Goal: Use online tool/utility: Utilize a website feature to perform a specific function

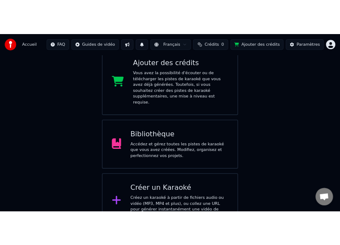
scroll to position [181, 0]
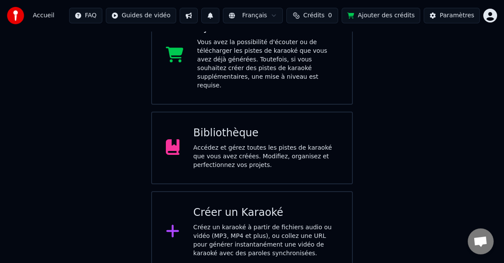
click at [276, 235] on div "Créez un karaoké à partir de fichiers audio ou vidéo (MP3, MP4 et plus), ou col…" at bounding box center [266, 240] width 145 height 35
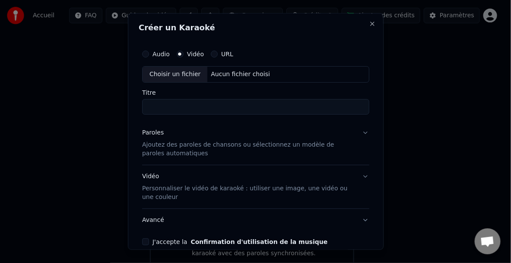
click at [156, 150] on p "Ajoutez des paroles de chansons ou sélectionnez un modèle de paroles automatiqu…" at bounding box center [248, 148] width 213 height 17
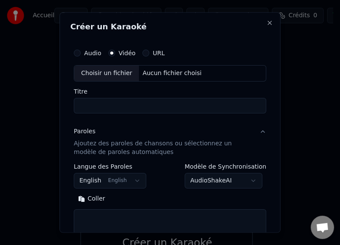
click at [96, 201] on button "Coller" at bounding box center [92, 199] width 36 height 14
type textarea "**********"
drag, startPoint x: 194, startPoint y: 215, endPoint x: 79, endPoint y: 217, distance: 115.4
click at [79, 217] on textarea "**********" at bounding box center [167, 224] width 186 height 28
click at [89, 199] on button "Effacer" at bounding box center [93, 199] width 39 height 14
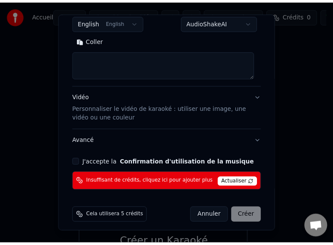
scroll to position [163, 0]
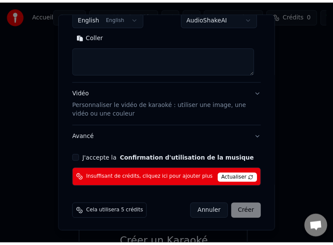
select select
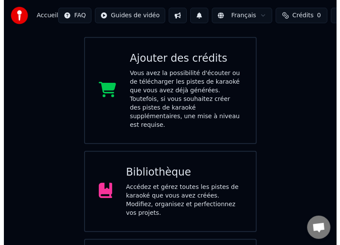
scroll to position [215, 0]
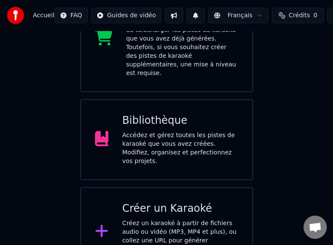
click at [156, 219] on div "Créez un karaoké à partir de fichiers audio ou vidéo (MP3, MP4 et plus), ou col…" at bounding box center [180, 240] width 116 height 43
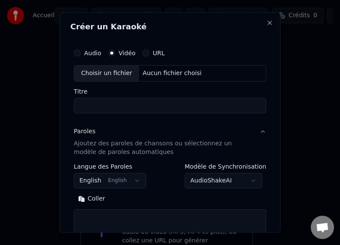
click at [174, 73] on div "Aucun fichier choisi" at bounding box center [172, 73] width 66 height 9
type input "**********"
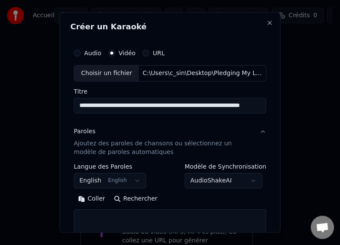
click at [92, 197] on button "Coller" at bounding box center [92, 199] width 36 height 14
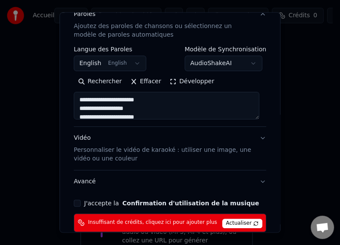
scroll to position [163, 0]
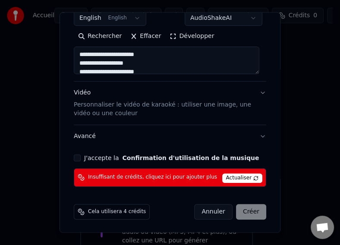
click at [127, 111] on p "Personnaliser le vidéo de karaoké : utiliser une image, une vidéo ou une couleur" at bounding box center [163, 109] width 179 height 17
type textarea "**********"
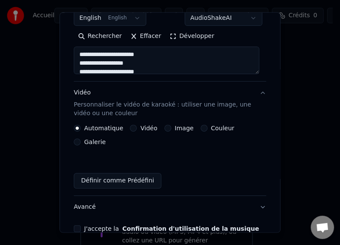
scroll to position [153, 0]
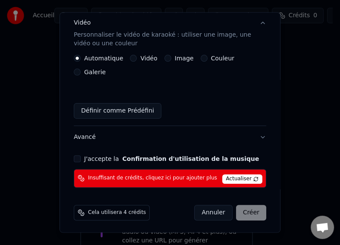
click at [181, 58] on label "Image" at bounding box center [184, 58] width 19 height 6
click at [172, 58] on button "Image" at bounding box center [168, 58] width 7 height 7
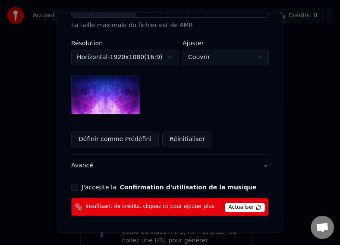
scroll to position [239, 0]
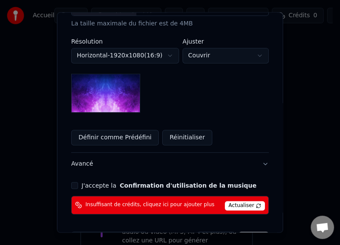
click at [121, 86] on img at bounding box center [105, 93] width 69 height 39
click at [72, 182] on button "J'accepte la Confirmation d'utilisation de la musique" at bounding box center [74, 185] width 7 height 7
click at [243, 201] on span "Actualiser" at bounding box center [245, 206] width 41 height 10
click at [246, 232] on div "Annuler Créer" at bounding box center [233, 240] width 72 height 16
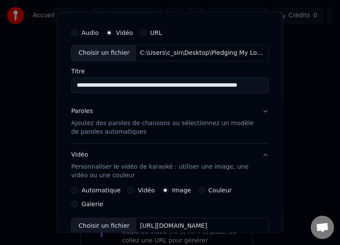
scroll to position [0, 0]
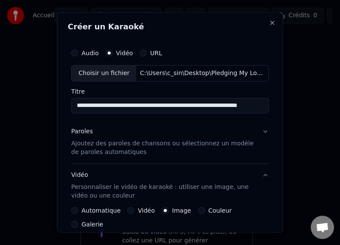
click at [73, 210] on button "Automatique" at bounding box center [74, 210] width 7 height 7
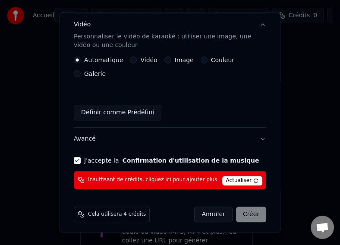
scroll to position [153, 0]
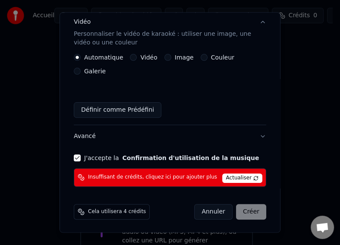
click at [241, 174] on span "Actualiser" at bounding box center [243, 179] width 41 height 10
click at [115, 215] on div "Cela utilisera 4 crédits" at bounding box center [112, 212] width 76 height 16
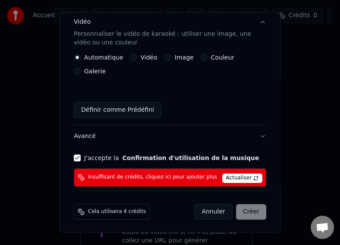
click at [124, 211] on span "Cela utilisera 4 crédits" at bounding box center [117, 212] width 58 height 7
